Goal: Navigation & Orientation: Understand site structure

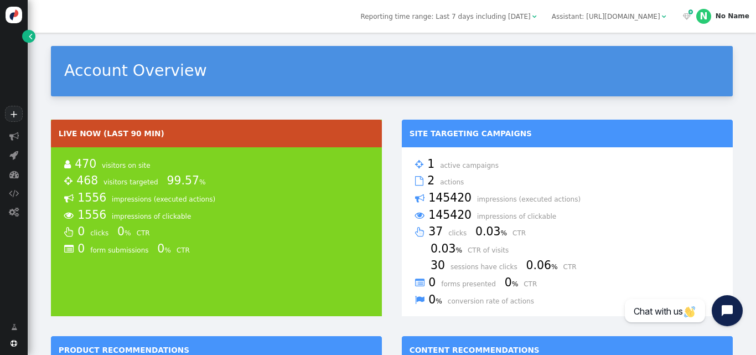
scroll to position [488, 0]
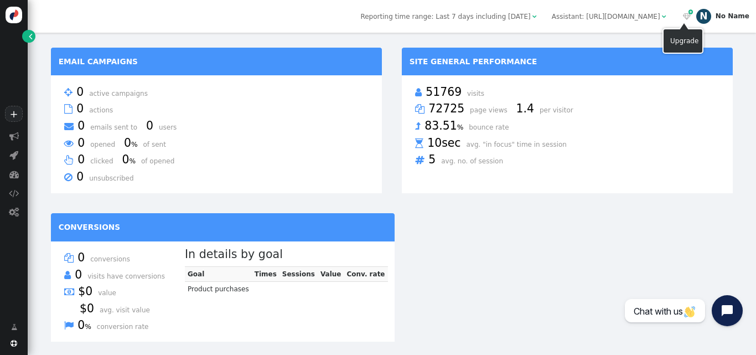
click at [711, 17] on div "N" at bounding box center [703, 16] width 15 height 15
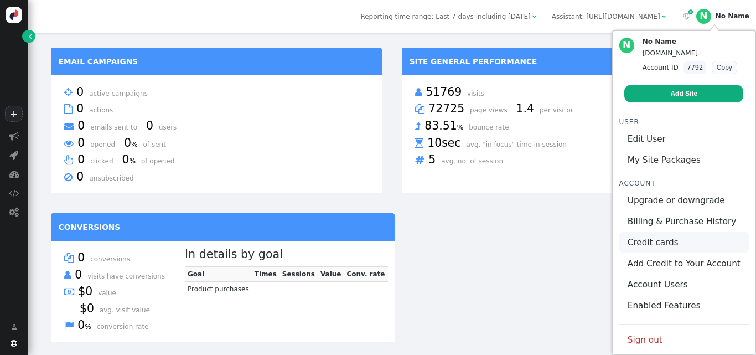
scroll to position [3, 0]
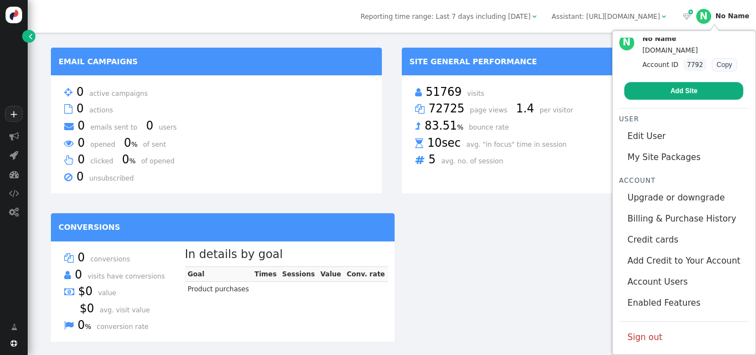
click at [12, 17] on img at bounding box center [14, 15] width 17 height 17
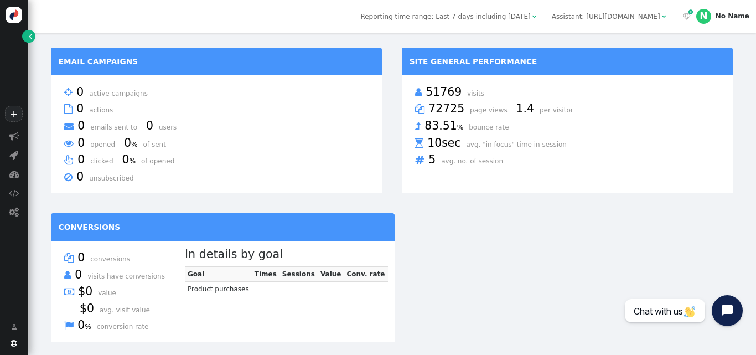
click at [29, 39] on span "" at bounding box center [30, 37] width 3 height 10
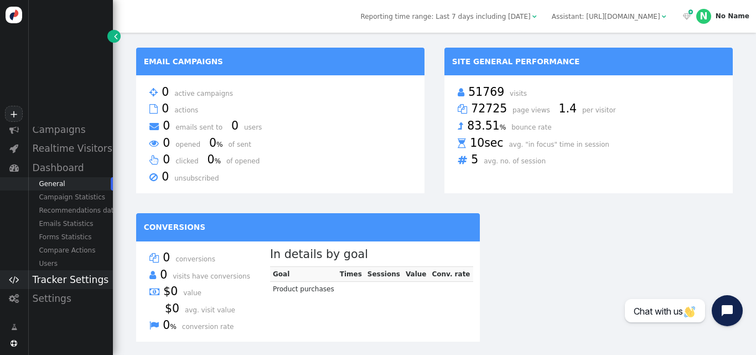
click at [72, 281] on div "Tracker Settings" at bounding box center [70, 279] width 85 height 19
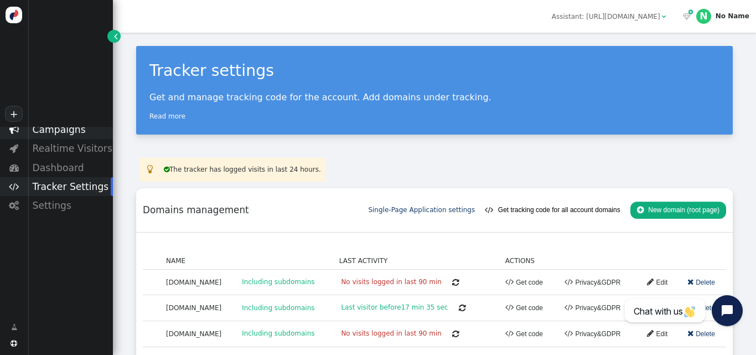
click at [63, 129] on div "Campaigns" at bounding box center [70, 129] width 85 height 19
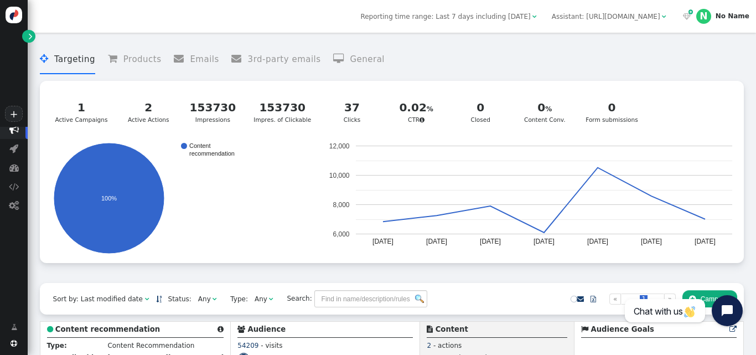
click at [32, 40] on span "" at bounding box center [30, 37] width 3 height 10
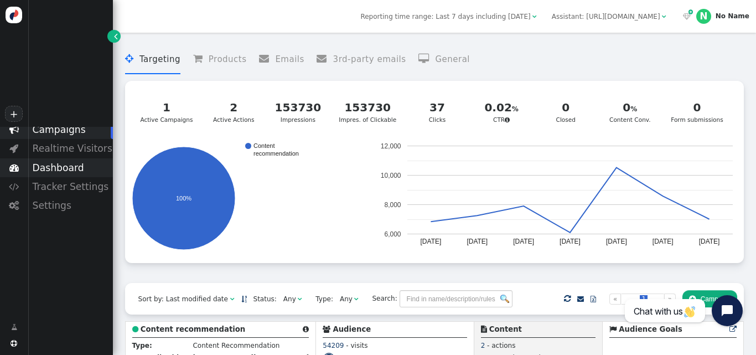
click at [60, 166] on div "Dashboard" at bounding box center [70, 167] width 85 height 19
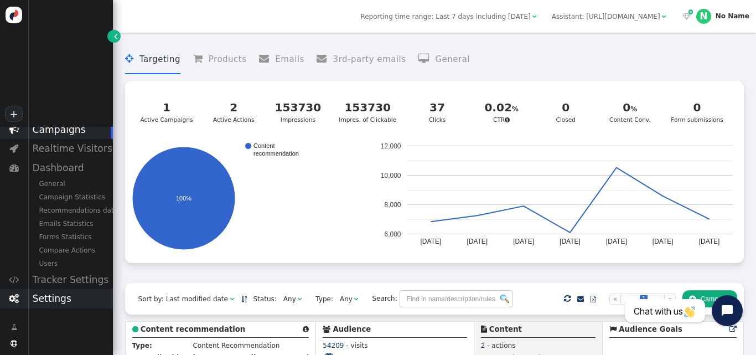
click at [45, 304] on div "Settings" at bounding box center [70, 298] width 85 height 19
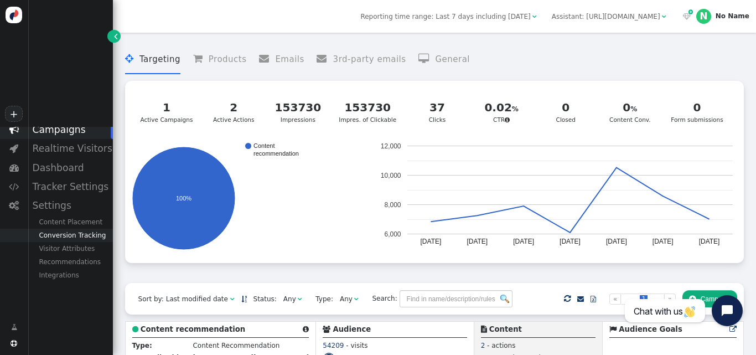
click at [65, 237] on div "Conversion Tracking" at bounding box center [70, 235] width 85 height 13
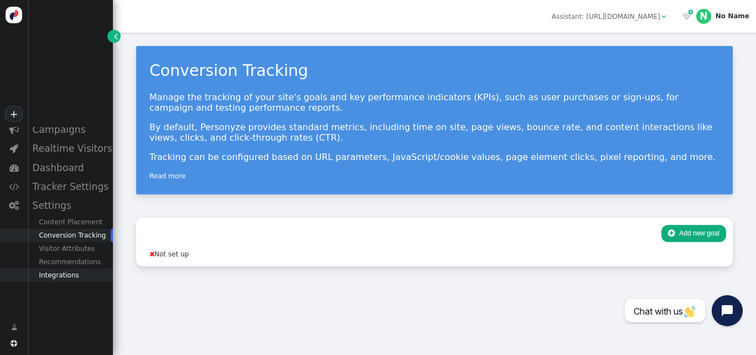
click at [94, 282] on div "Integrations" at bounding box center [70, 274] width 85 height 13
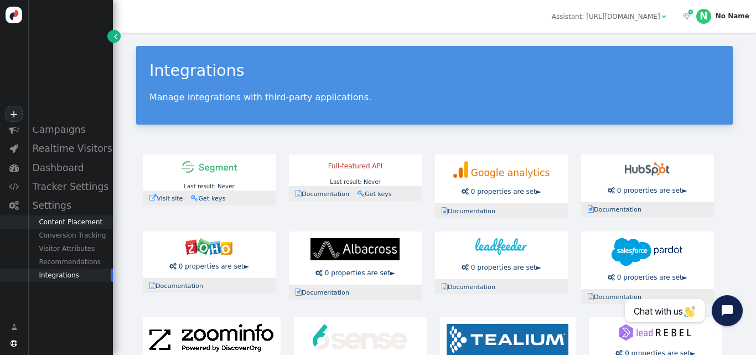
click at [97, 224] on div "Content Placement" at bounding box center [70, 221] width 85 height 13
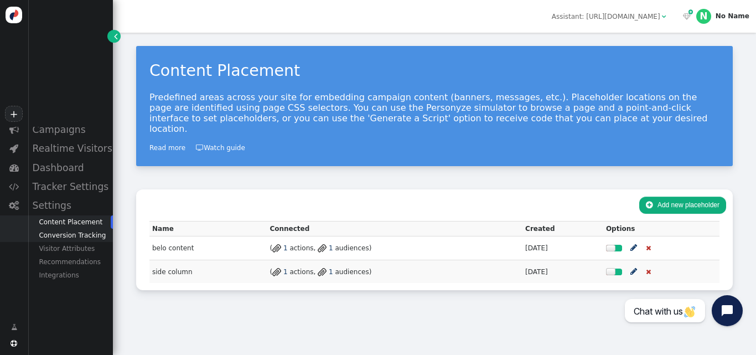
click at [80, 235] on div "Conversion Tracking" at bounding box center [70, 235] width 85 height 13
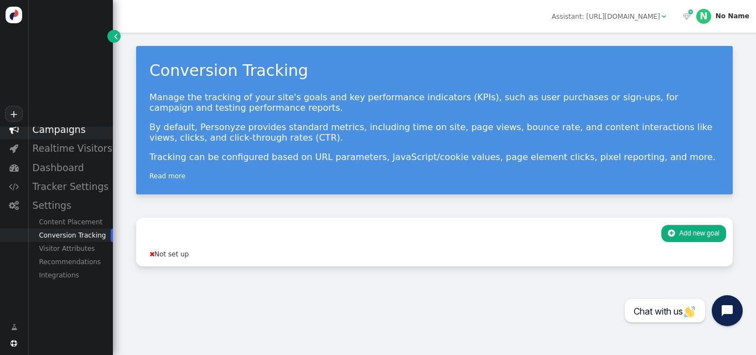
click at [74, 136] on div "Campaigns" at bounding box center [70, 129] width 85 height 19
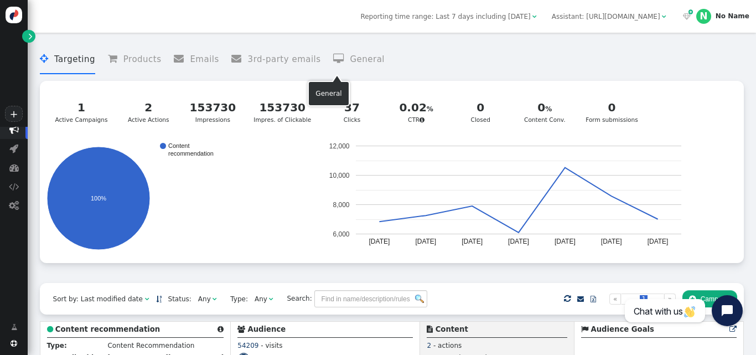
click at [333, 60] on li " General" at bounding box center [358, 59] width 51 height 29
click at [80, 56] on li " Targeting" at bounding box center [67, 59] width 55 height 29
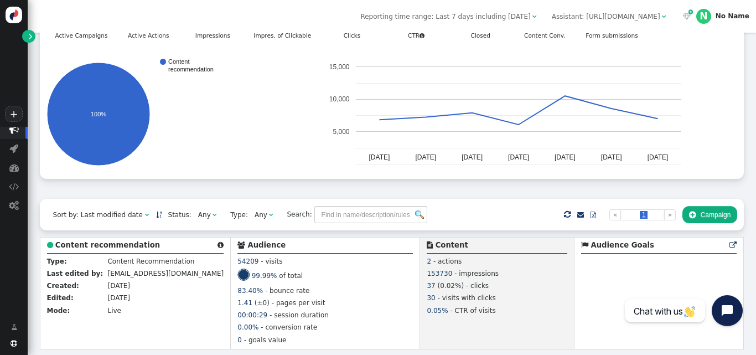
scroll to position [32, 0]
